Goal: Task Accomplishment & Management: Complete application form

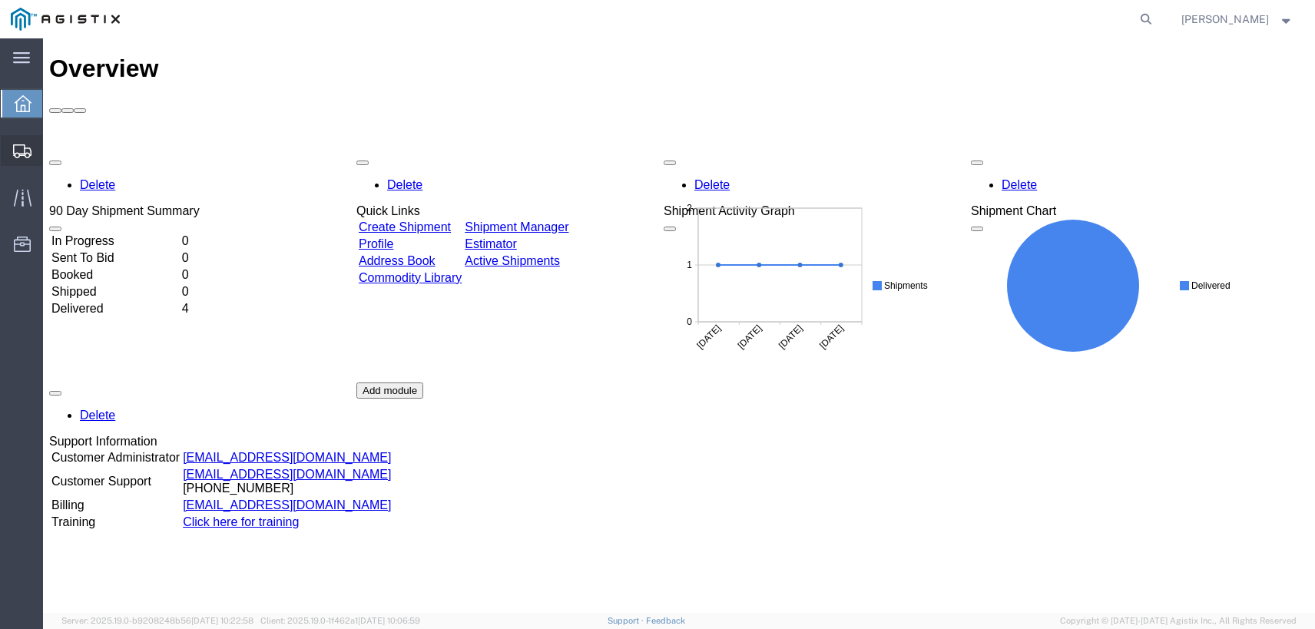
click at [0, 0] on span "Create Shipment" at bounding box center [0, 0] width 0 height 0
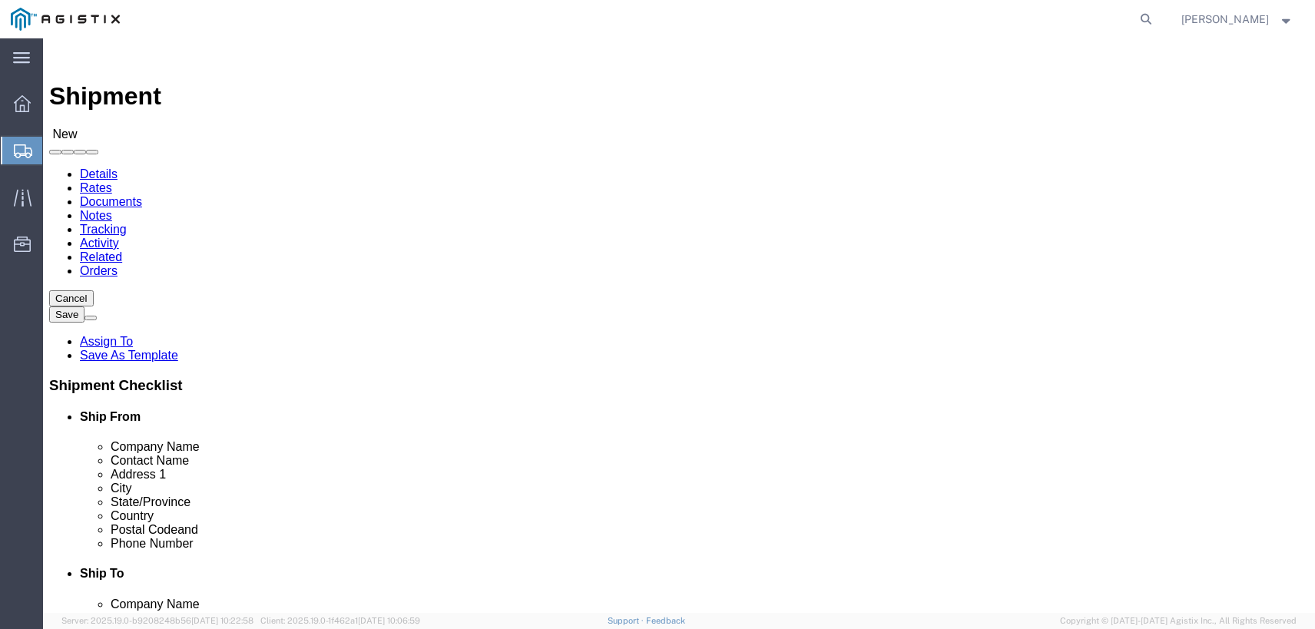
select select
click select "Select Enviroguard PG&E"
select select "9596"
click select "Select Enviroguard PG&E"
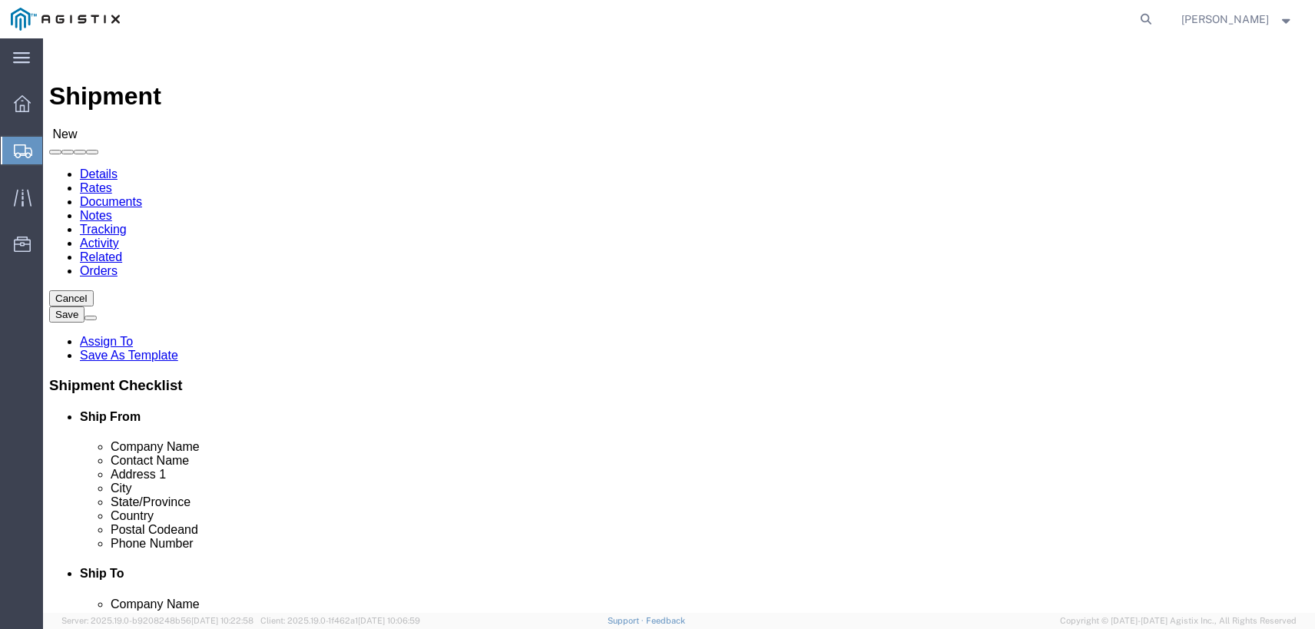
select select
click select "Select All Others [GEOGRAPHIC_DATA] [GEOGRAPHIC_DATA] [GEOGRAPHIC_DATA] [GEOGRA…"
select select "23082"
click select "Select All Others [GEOGRAPHIC_DATA] [GEOGRAPHIC_DATA] [GEOGRAPHIC_DATA] [GEOGRA…"
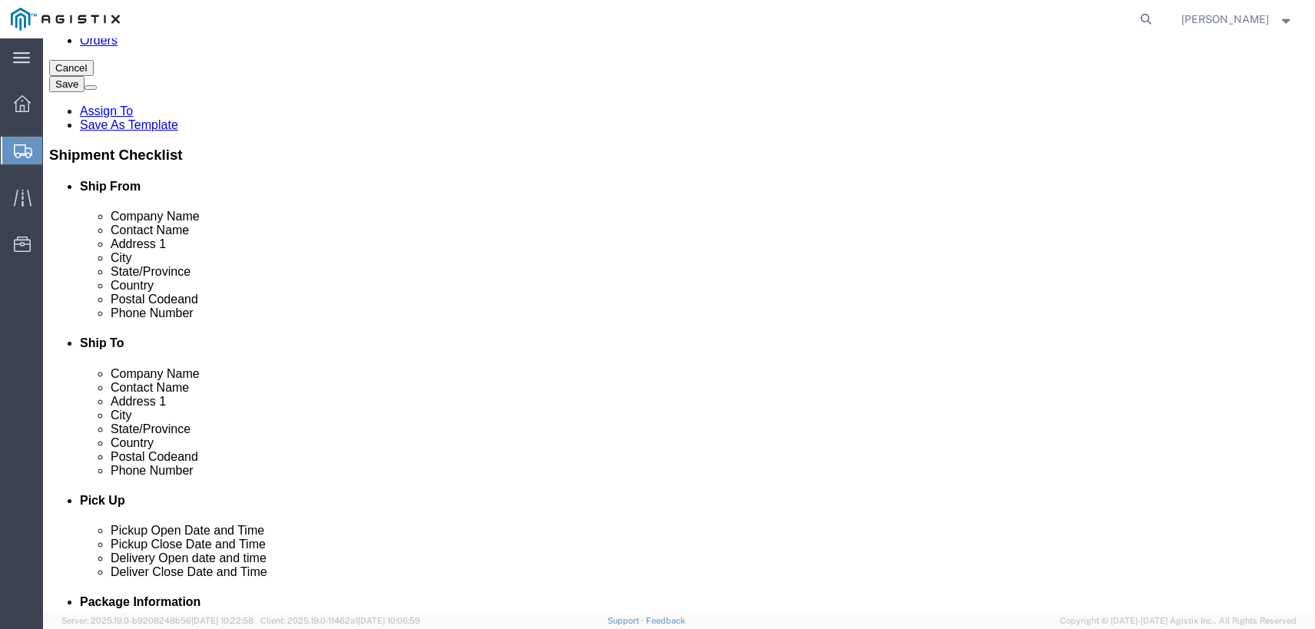
scroll to position [154, 0]
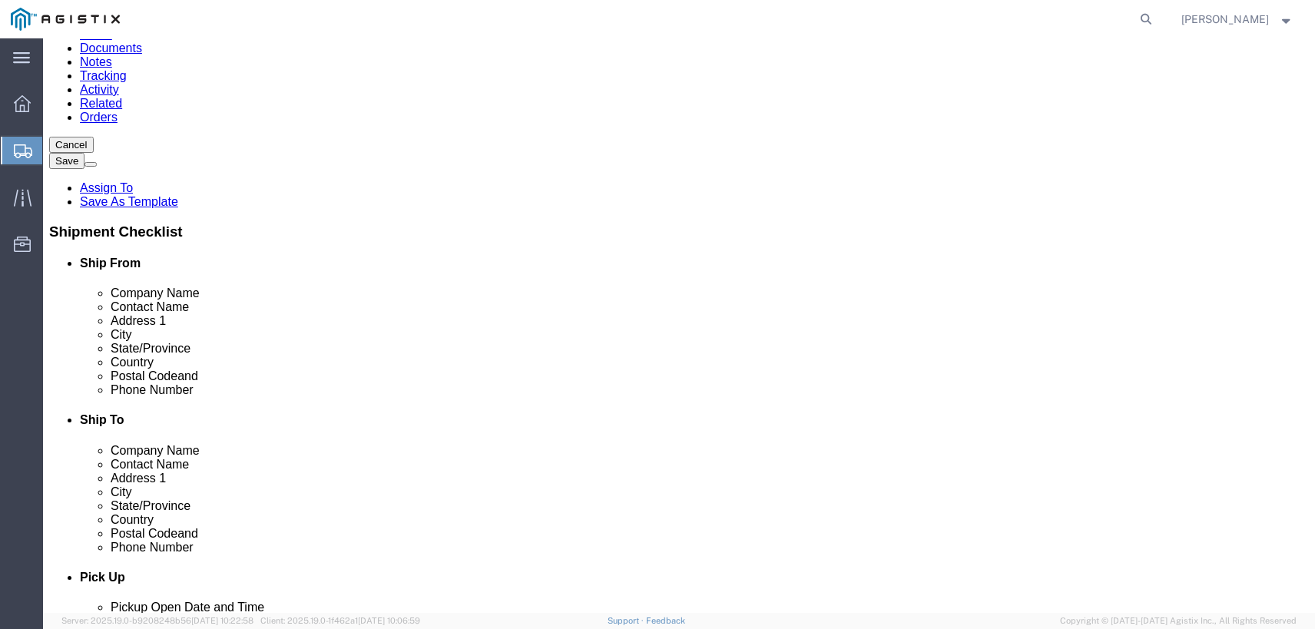
click input "text"
type input "Enviroguard"
type input "[PERSON_NAME]"
type input "[STREET_ADDRESS]"
type input "Montclair"
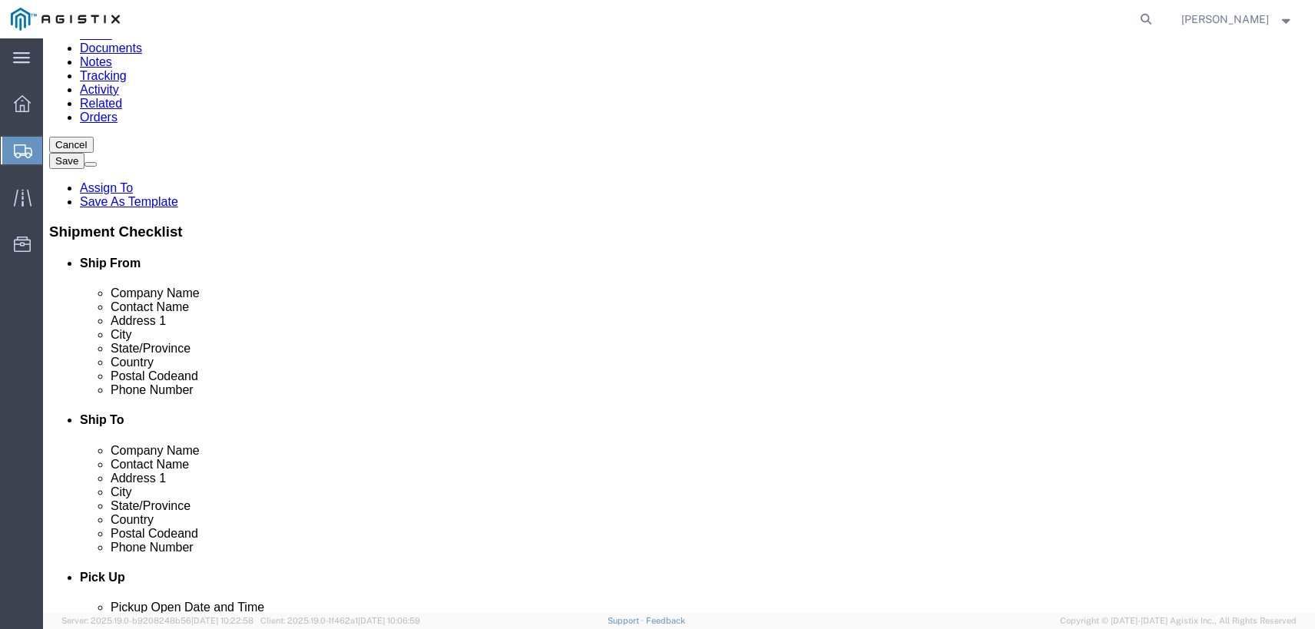
type input "C"
type input "CA"
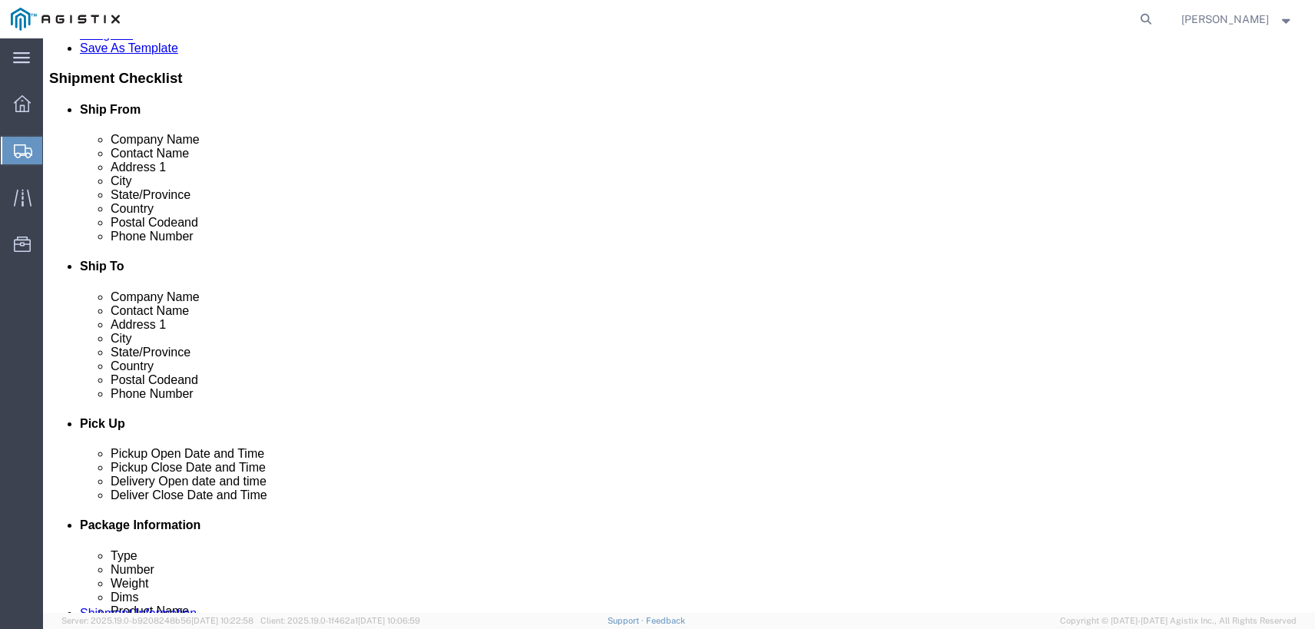
click div "Postal Code"
click input "text"
type input "91763"
click input "text"
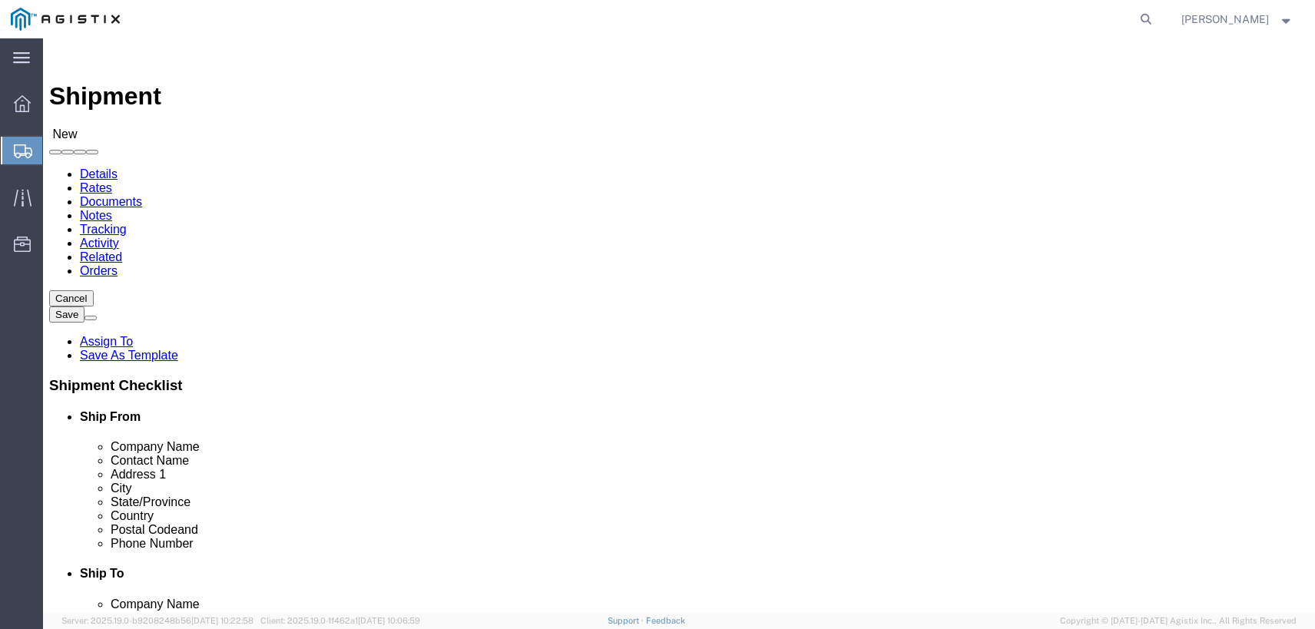
type input "[PHONE_NUMBER]"
click select "Select All Others [GEOGRAPHIC_DATA] [GEOGRAPHIC_DATA] [GEOGRAPHIC_DATA] [GEOGRA…"
click div "Ship To Location"
click input "text"
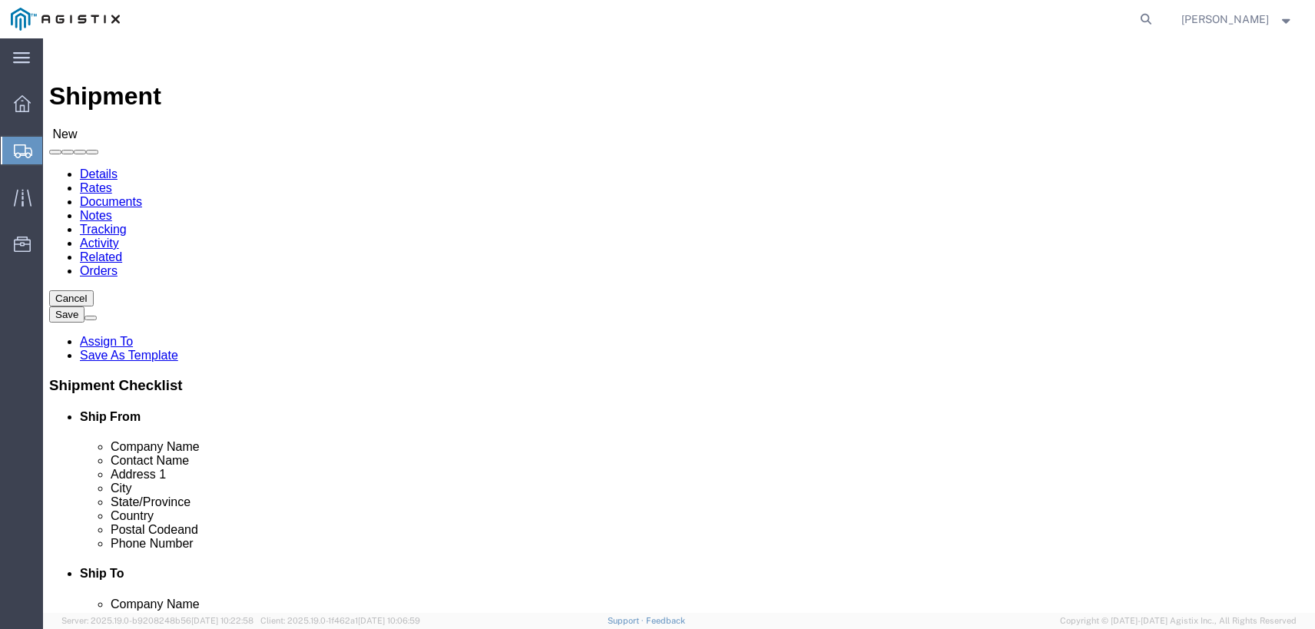
type input "American Power Systems"
type input "[PERSON_NAME]"
type input "1627 Industrial Dr"
type input "Ste C"
type input "Stockton"
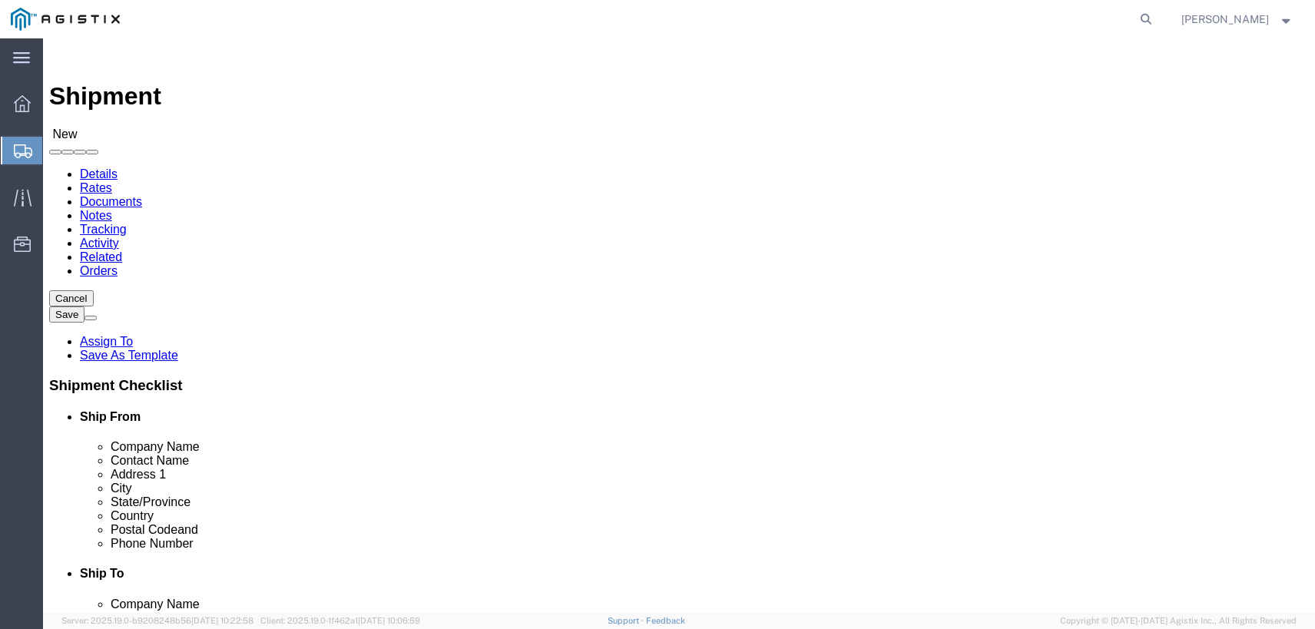
type input "C"
type input "CA"
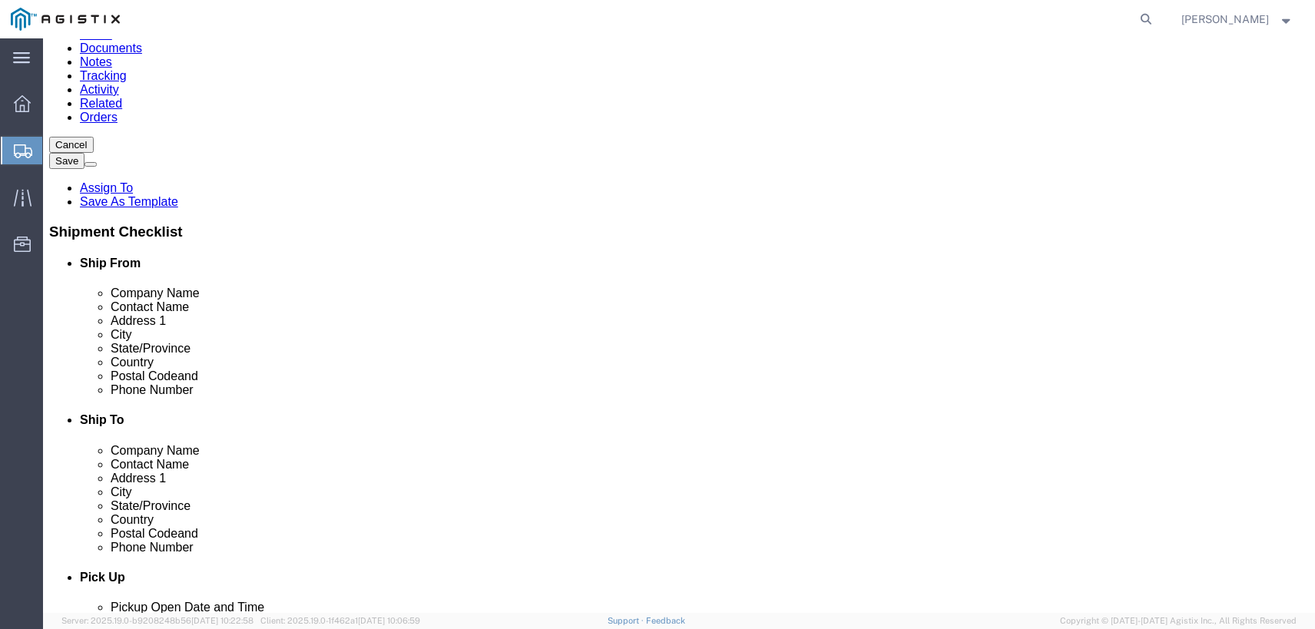
scroll to position [230, 0]
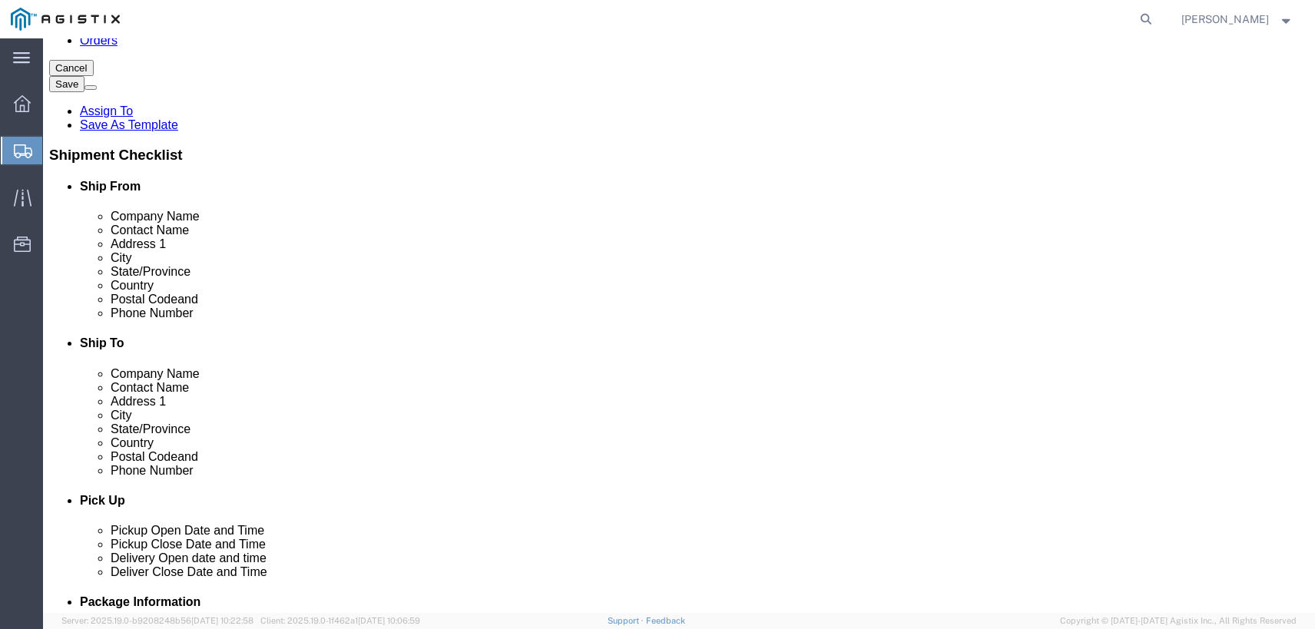
click input "Postal Code"
type input "95206"
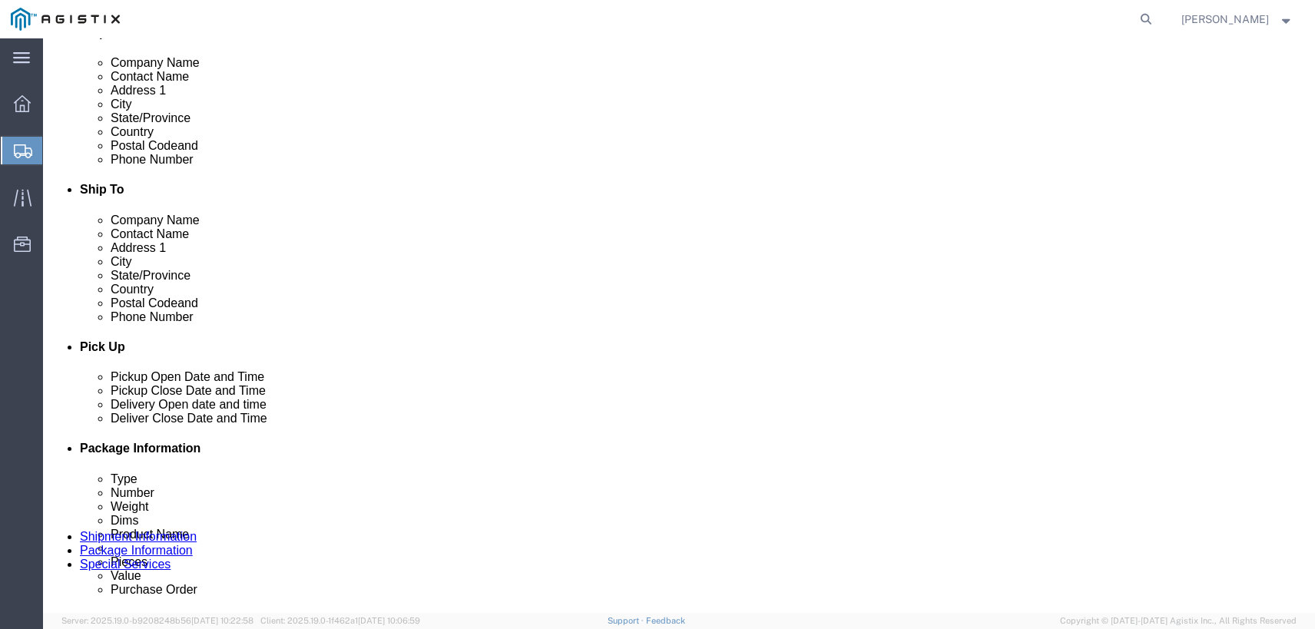
scroll to position [538, 0]
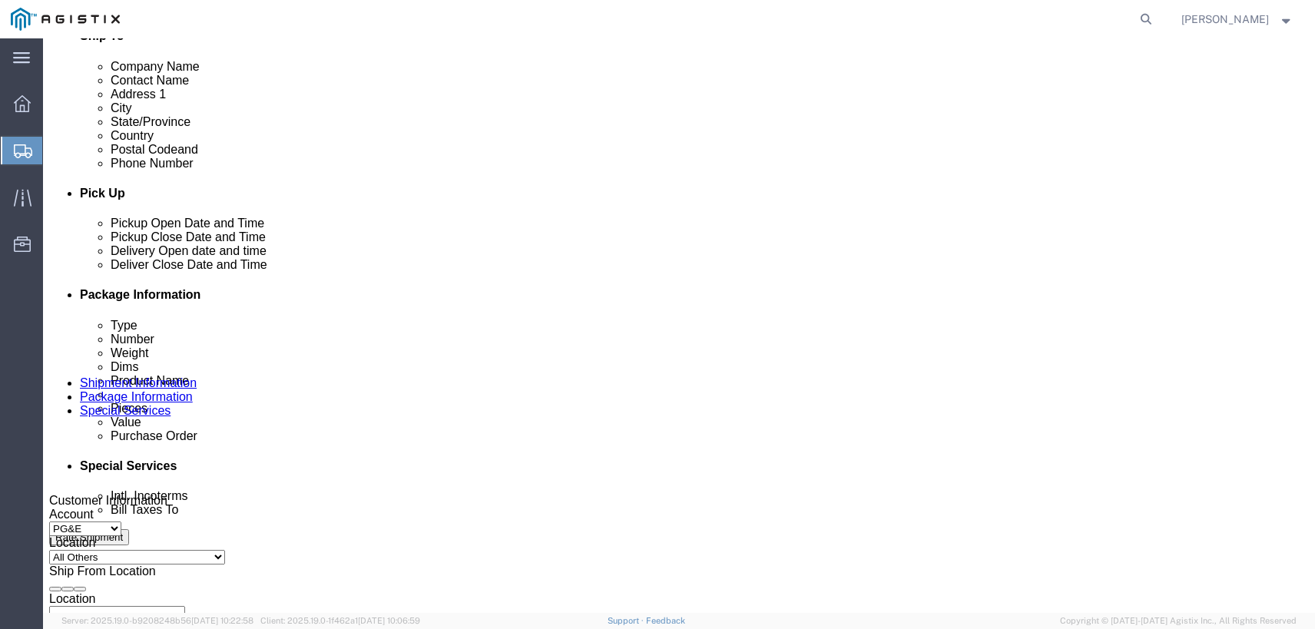
type input "2094678999"
click div "[DATE] 12:00 PM"
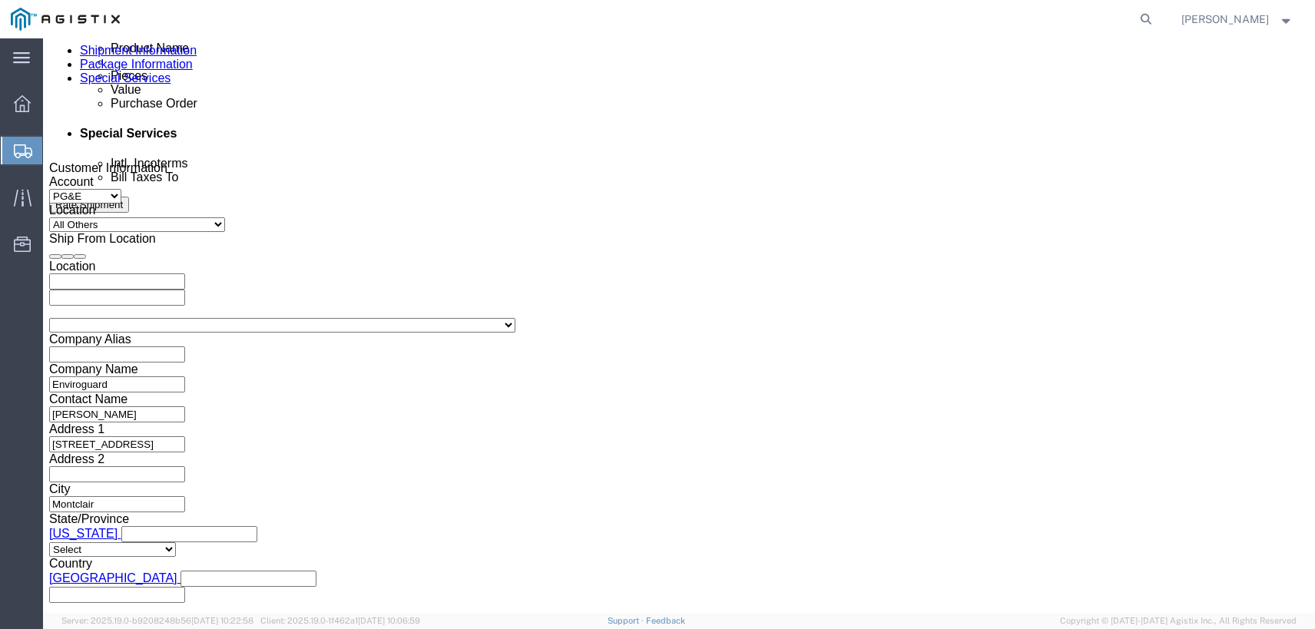
type input "3:00 PM"
click button "Apply"
click input "text"
type input "2701220926"
type input "43613"
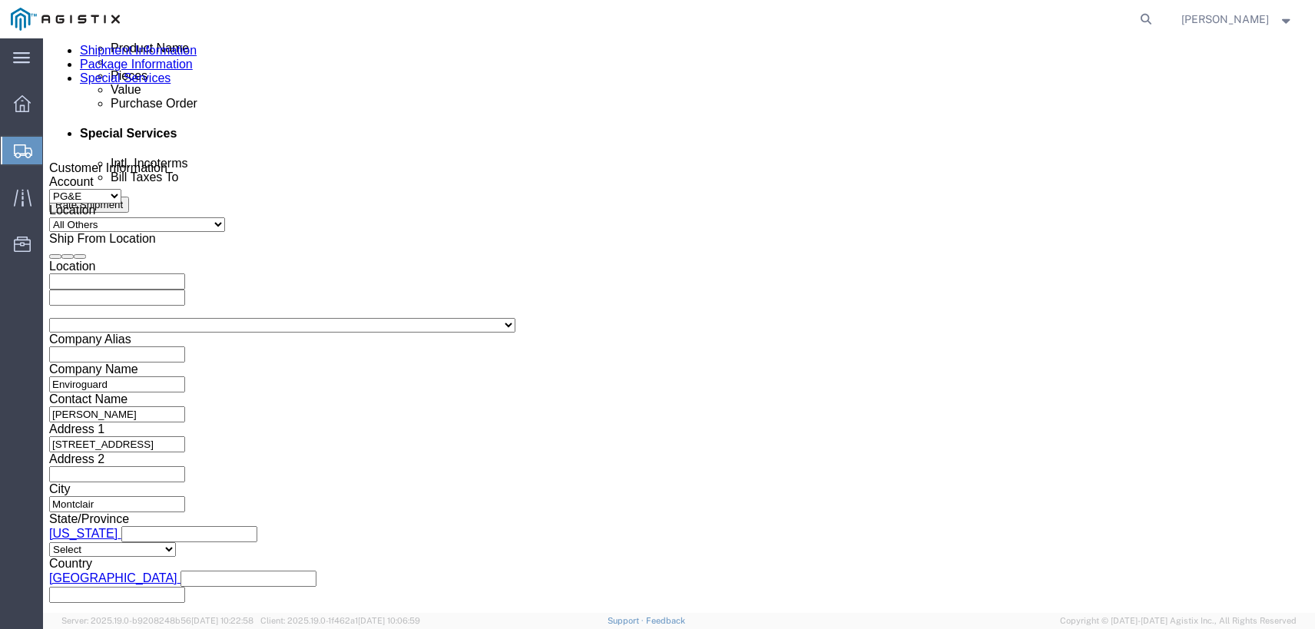
type input "93656"
click button "Continue"
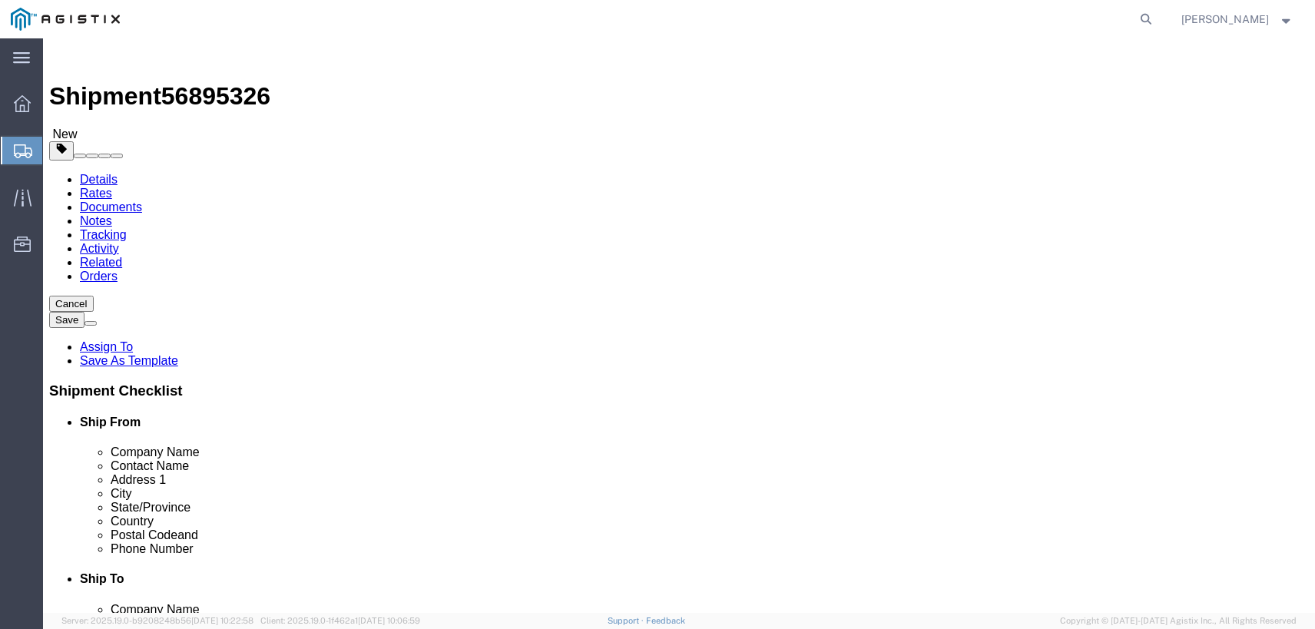
click select "Select Bulk Bundle(s) Cardboard Box(es) Carton(s) Crate(s) Drum(s) (Fiberboard)…"
select select "PSNS"
click select "Select Bulk Bundle(s) Cardboard Box(es) Carton(s) Crate(s) Drum(s) (Fiberboard)…"
click input "text"
type input "1"
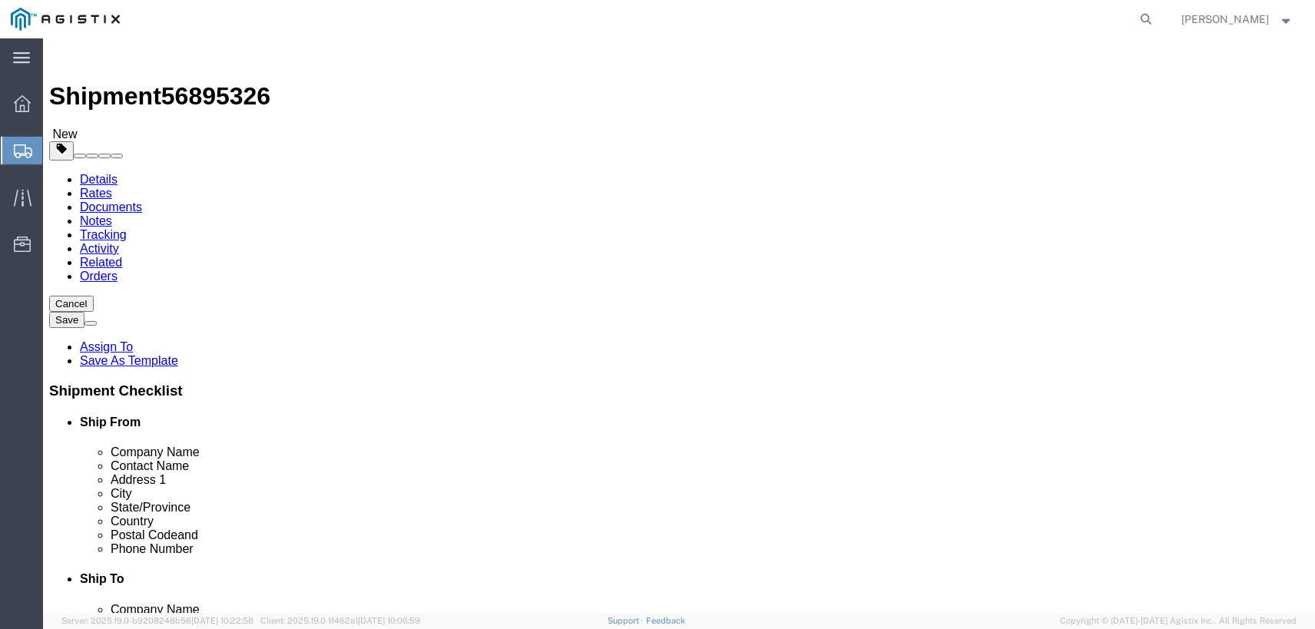
click input "text"
type input "34"
type input "91"
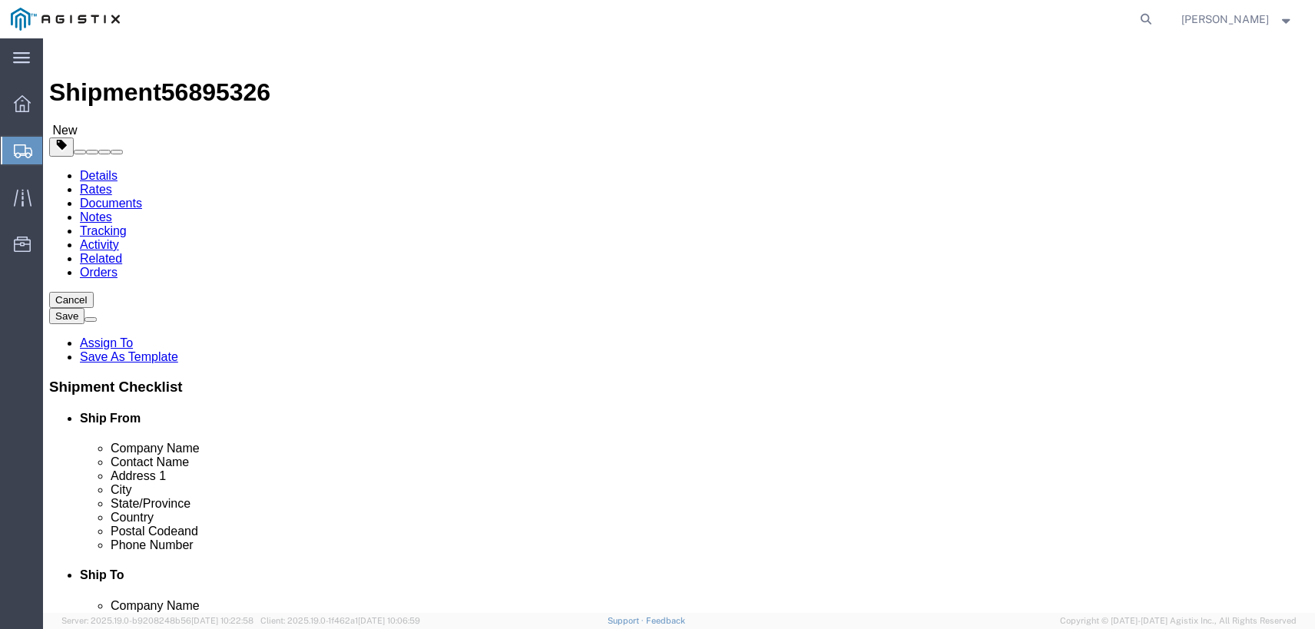
type input "358"
click button "Rate Shipment"
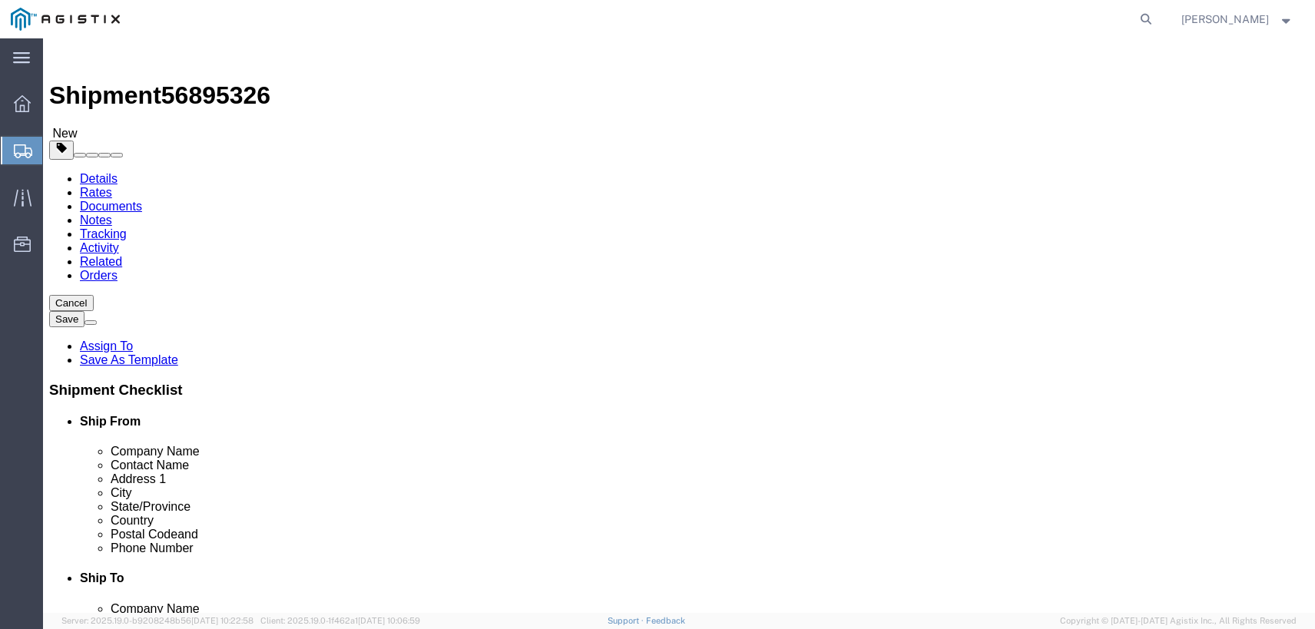
scroll to position [0, 0]
click icon
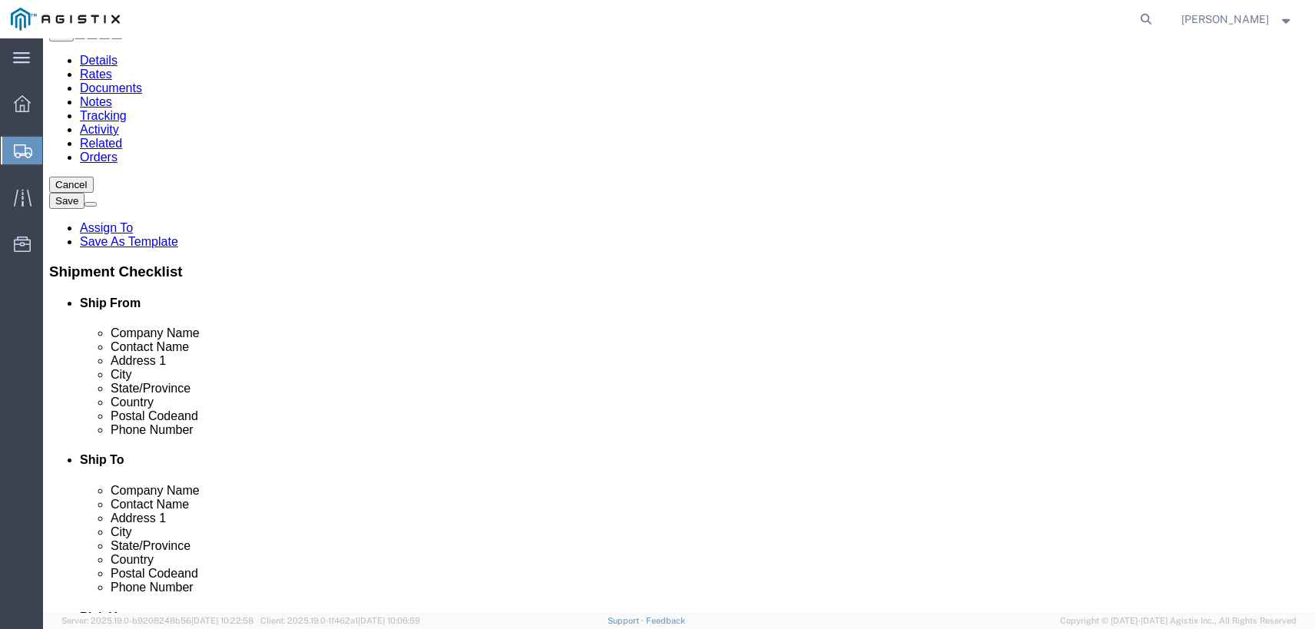
click span "Delivery Open date and time"
click span "Deliver Close Date and Time"
click h4 "Pick Up"
click icon
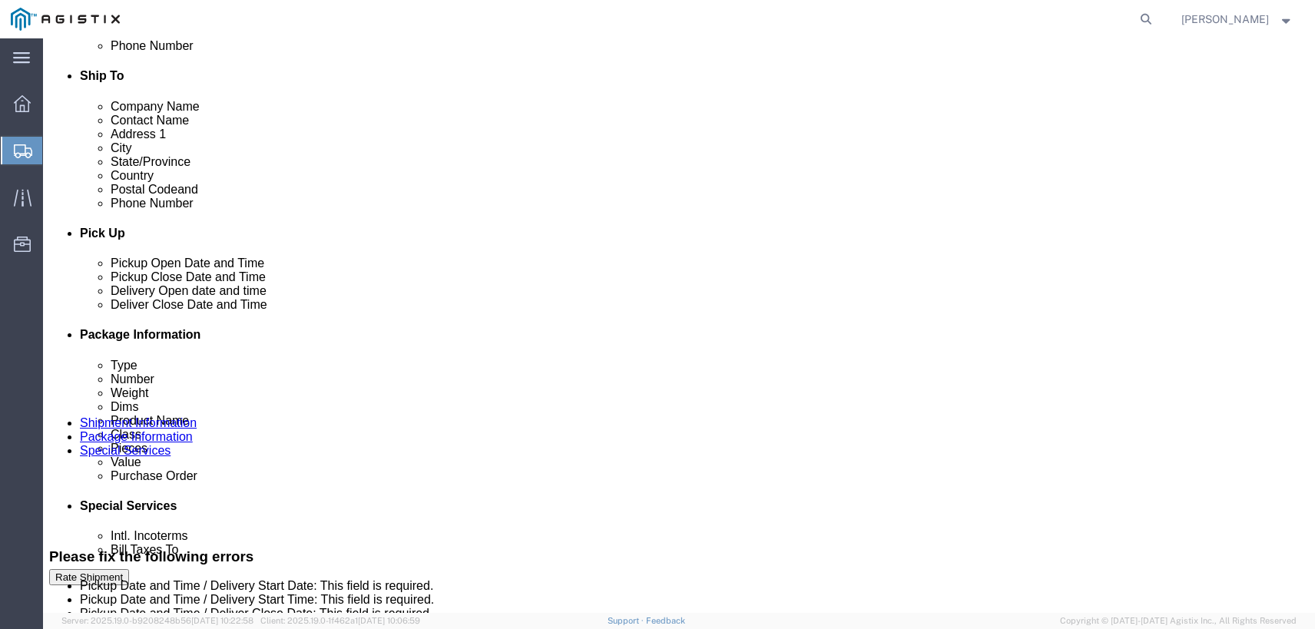
scroll to position [810, 0]
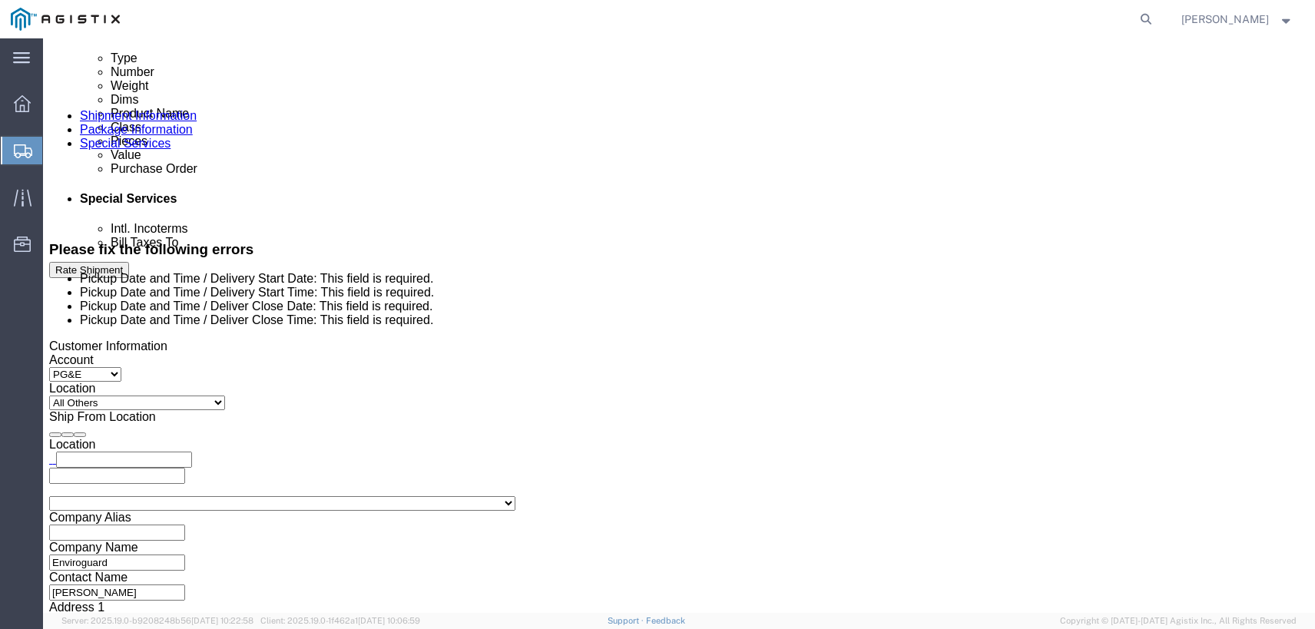
click div
click input "4:00 PM"
type input "8:00 AM"
click button "Apply"
click div
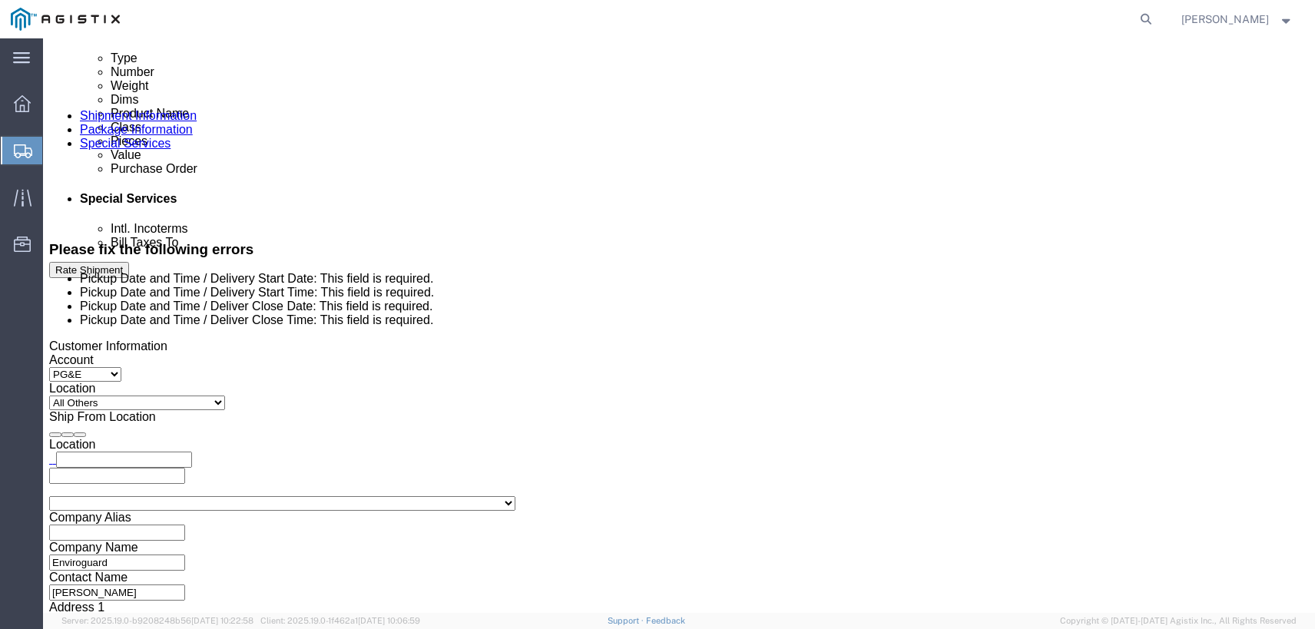
type input "3:00 PM"
click button "Apply"
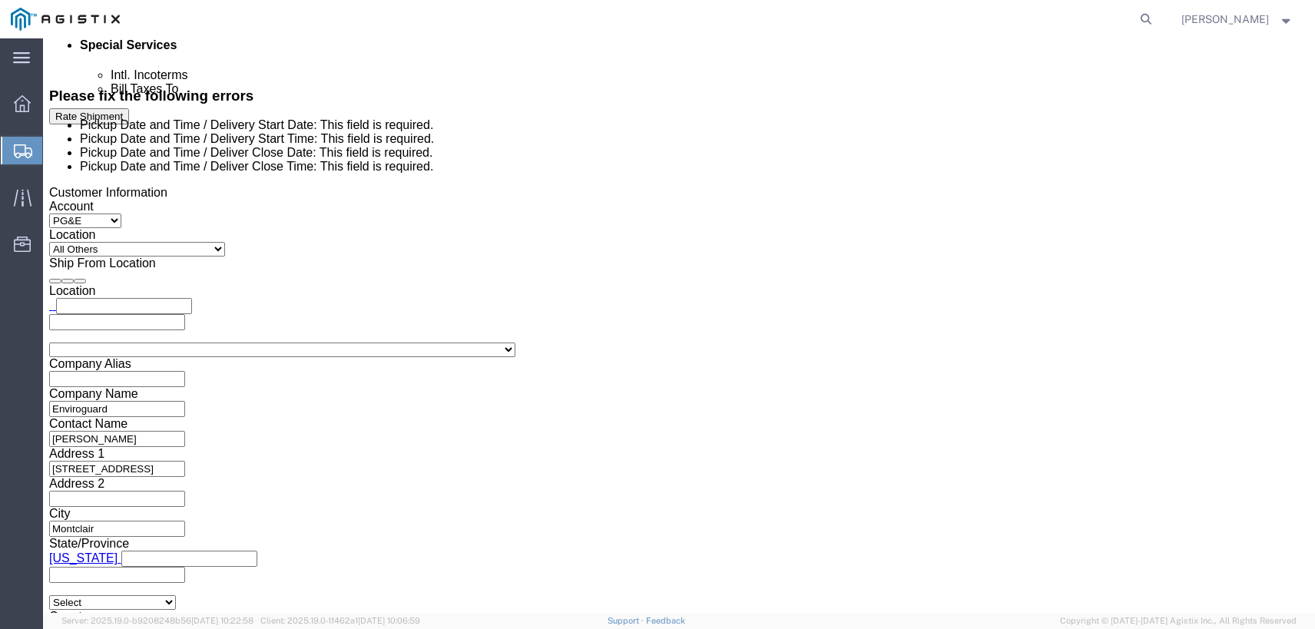
scroll to position [985, 0]
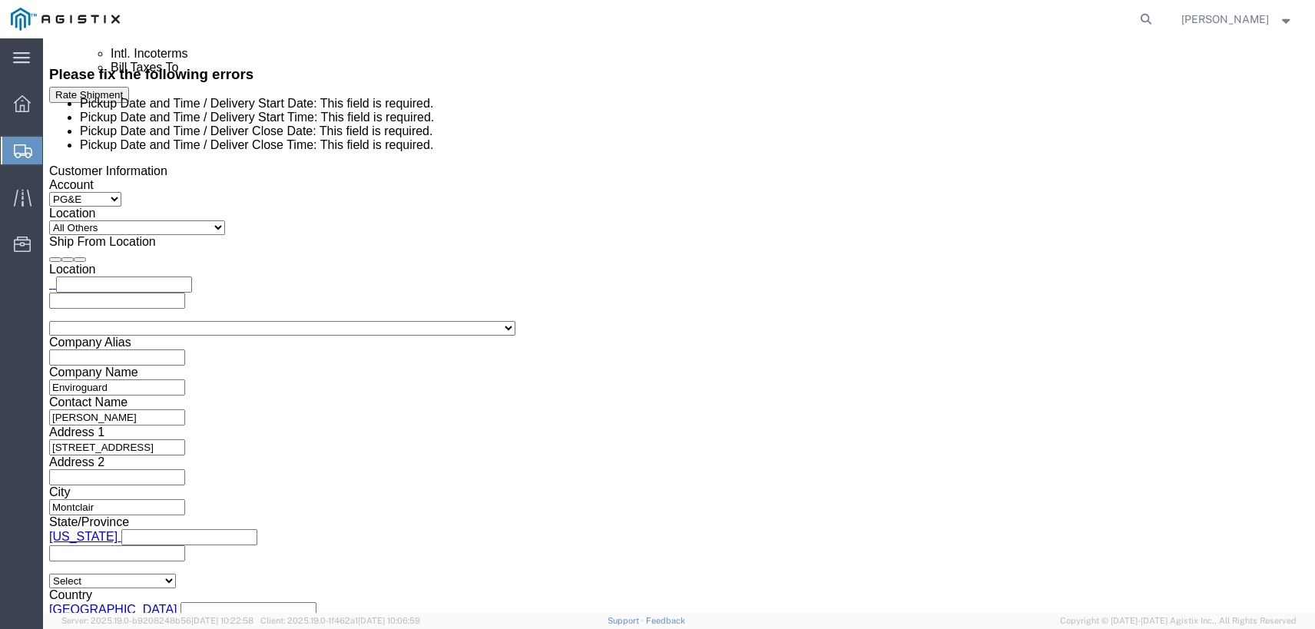
click button "Continue"
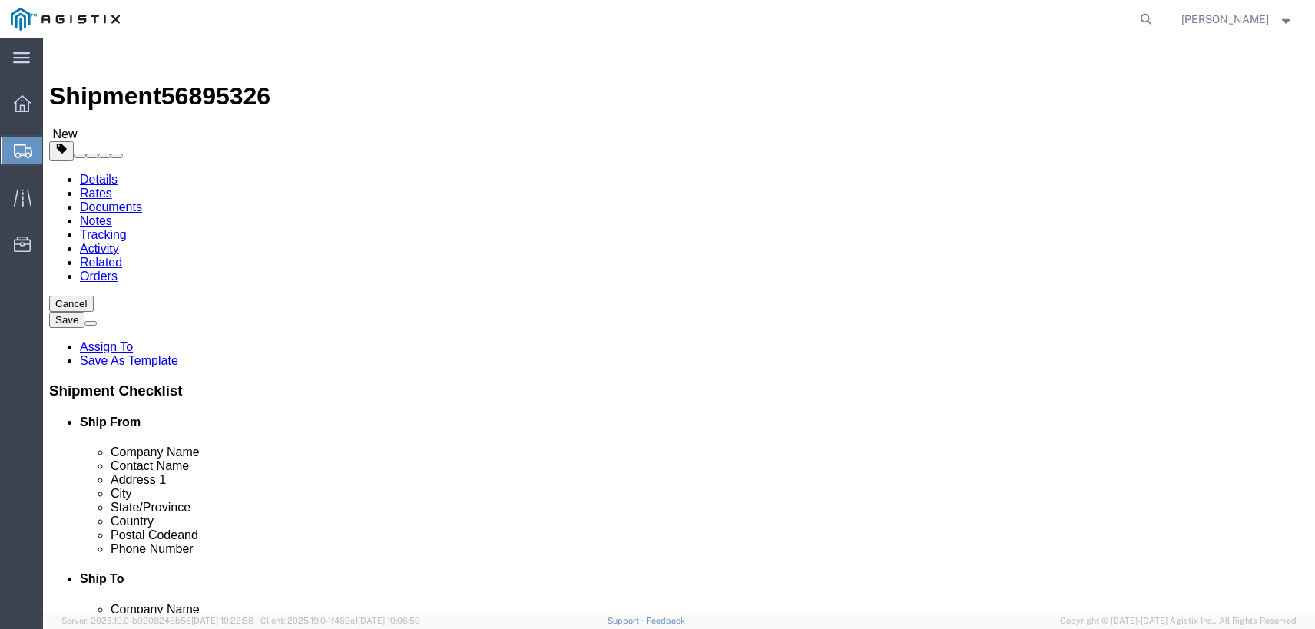
scroll to position [119, 0]
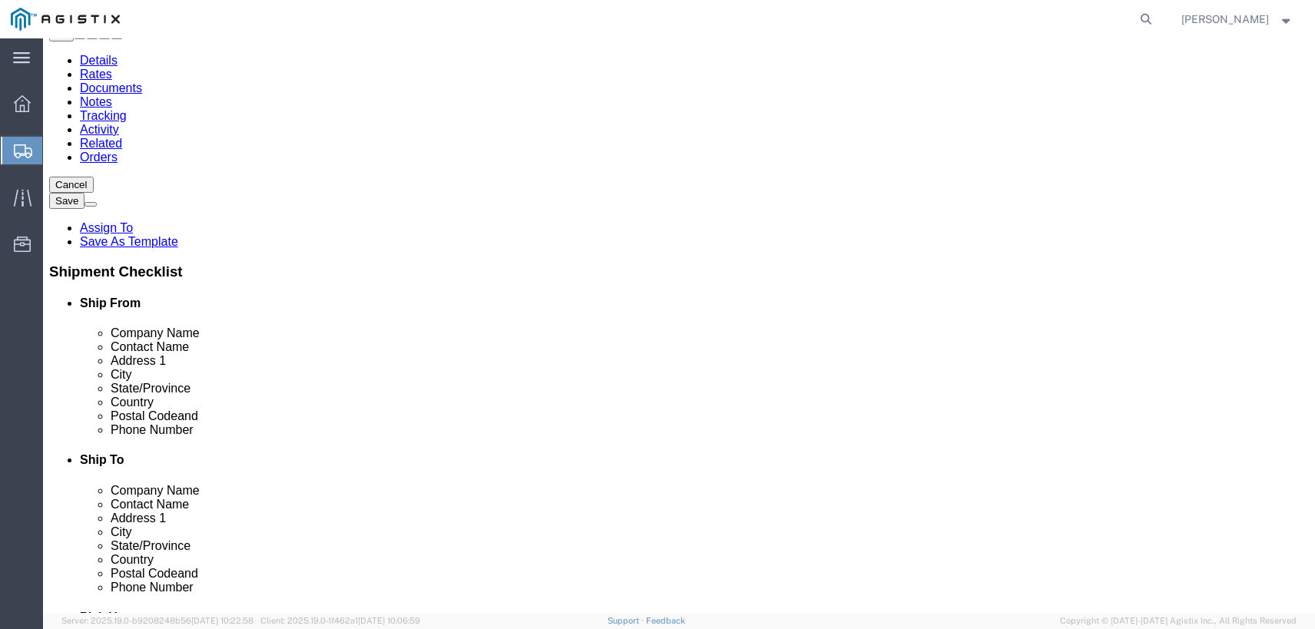
click link "Add Content"
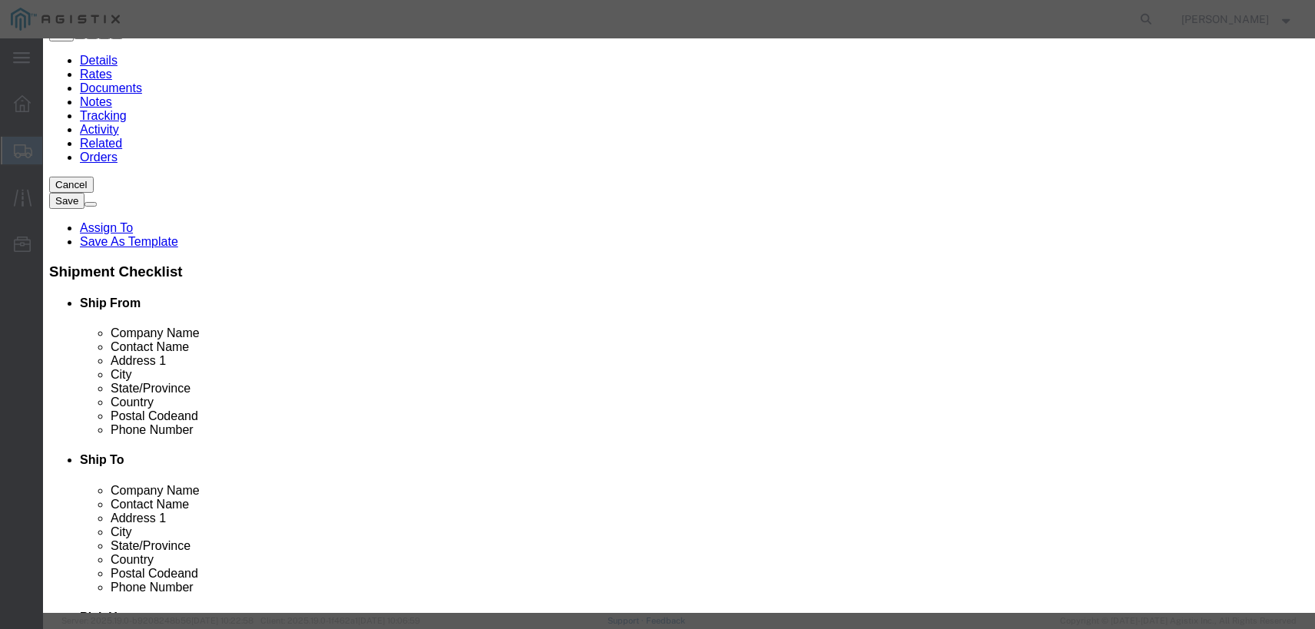
click input "text"
type input "Battery Rack (1 box)"
type input "1"
type input "1995"
click select "Select 50 55 60 65 70 85 92.5 100 125 175 250 300 400"
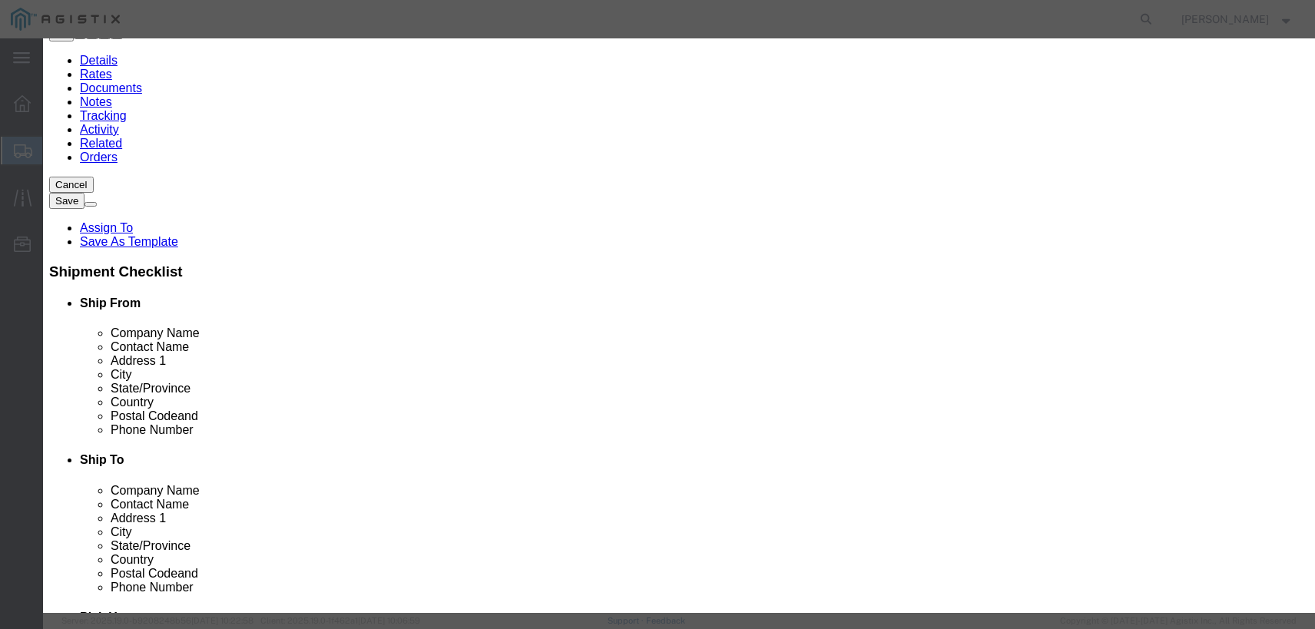
select select "125"
click select "Select 50 55 60 65 70 85 92.5 100 125 175 250 300 400"
click button "Save & Close"
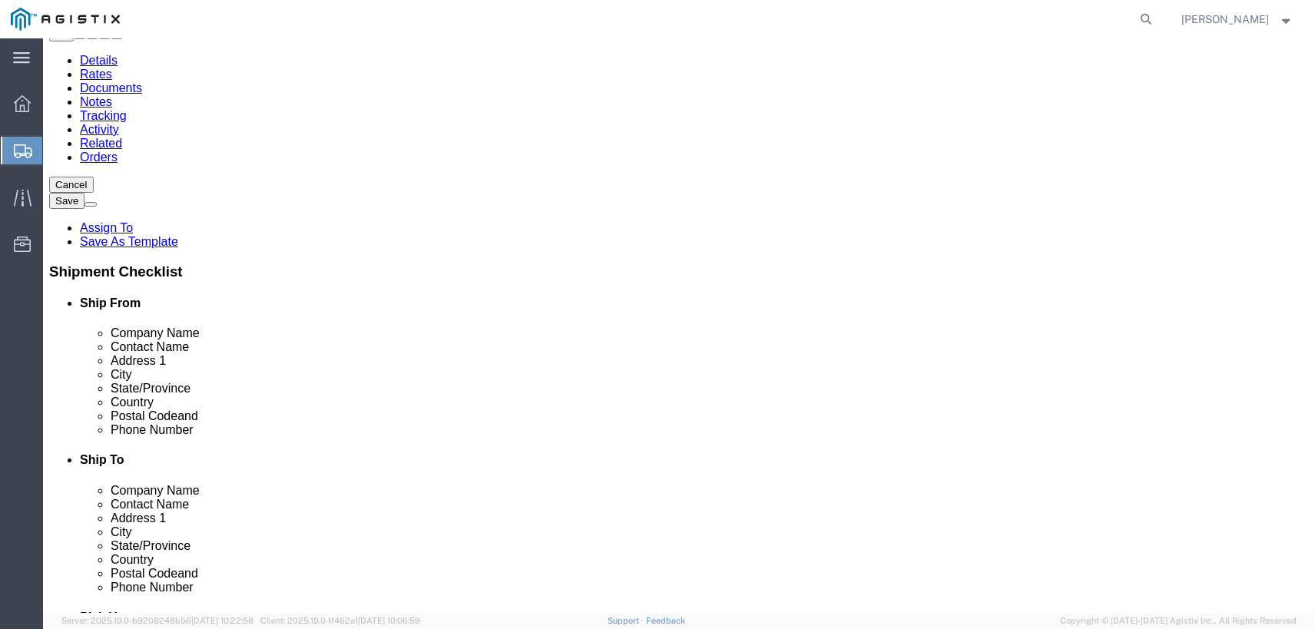
scroll to position [199, 0]
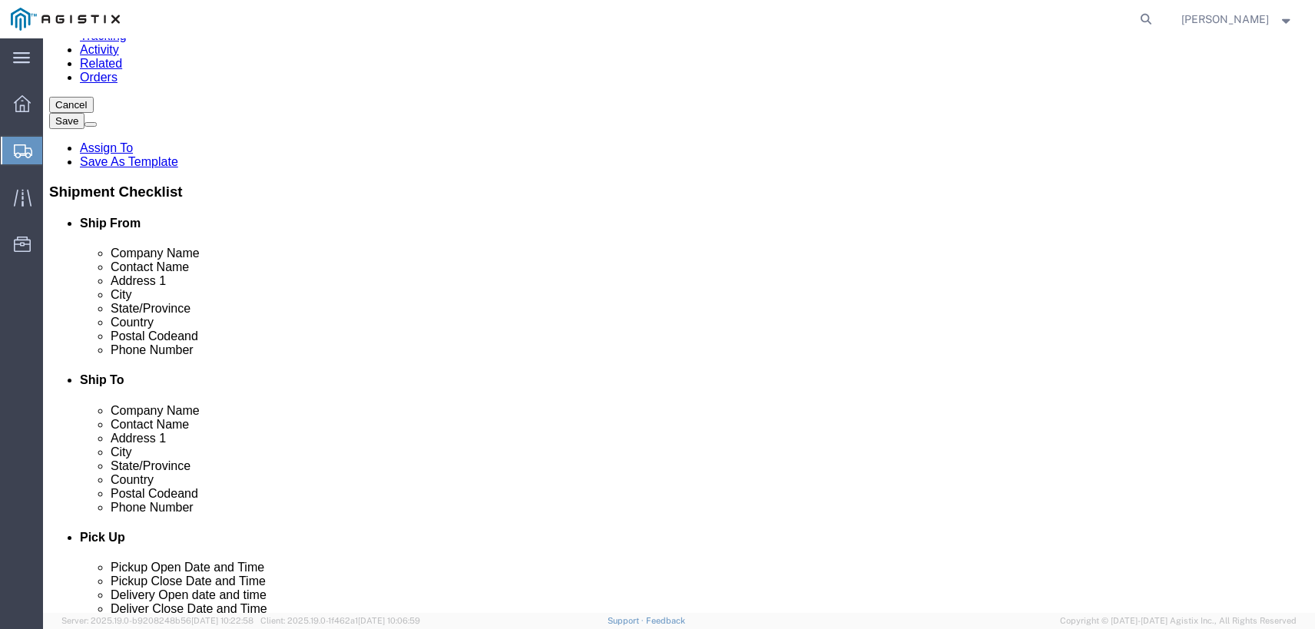
click button "Rate Shipment"
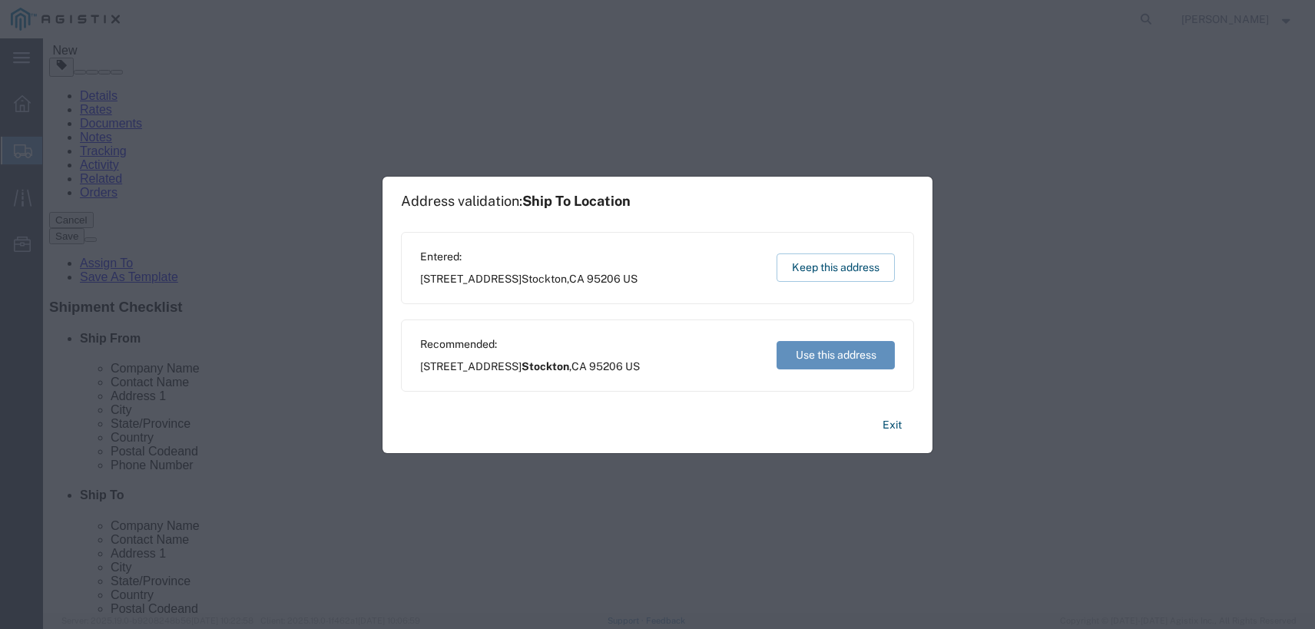
click at [836, 365] on button "Use this address" at bounding box center [835, 355] width 118 height 28
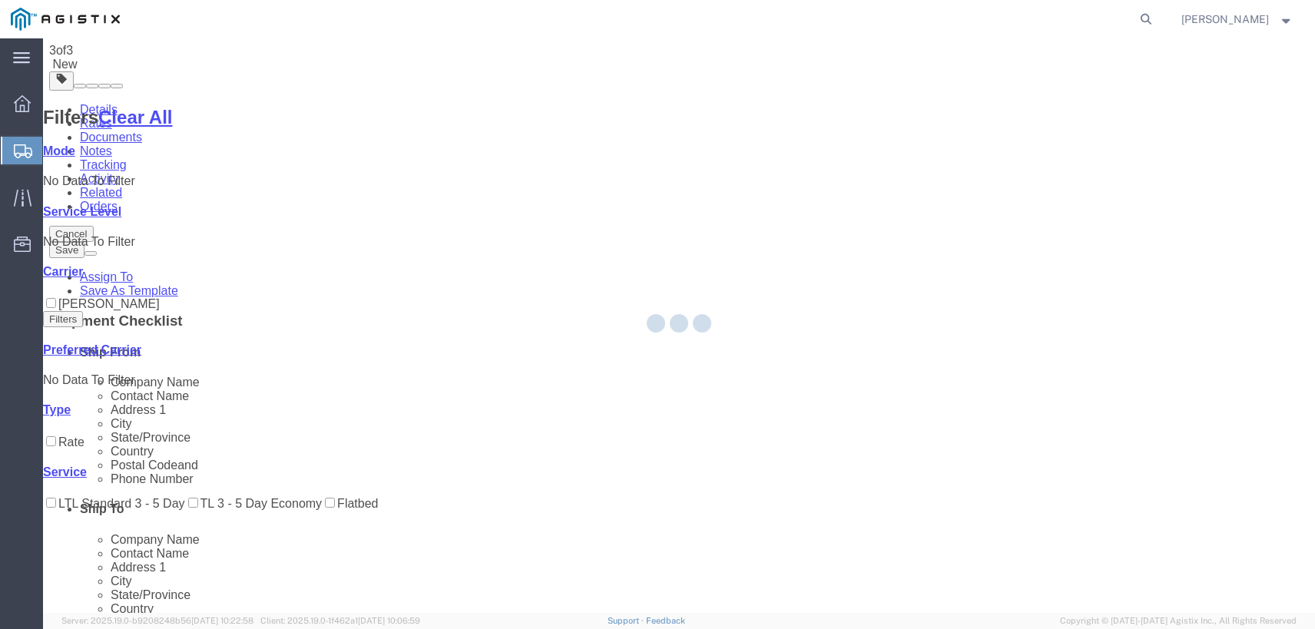
scroll to position [0, 0]
